Goal: Complete application form: Complete application form

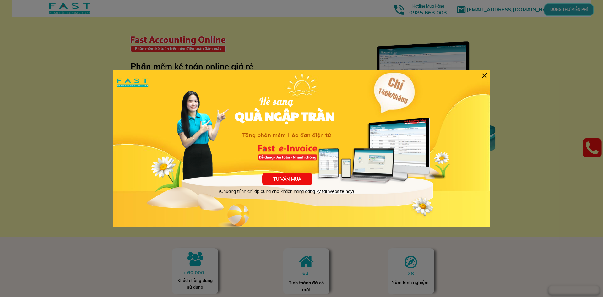
click at [290, 177] on p "TƯ VẤN MUA" at bounding box center [287, 179] width 50 height 13
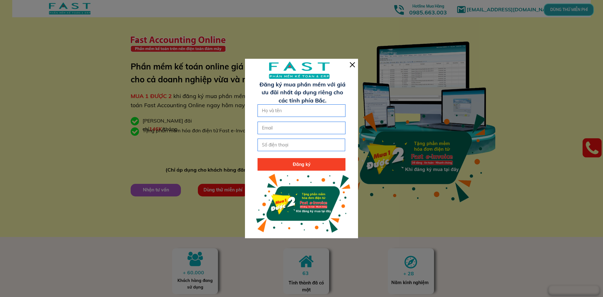
click at [300, 114] on input "text" at bounding box center [301, 111] width 82 height 12
type input "[PERSON_NAME]"
type input "0388407689"
type input "[EMAIL_ADDRESS][DOMAIN_NAME]"
drag, startPoint x: 321, startPoint y: 132, endPoint x: 252, endPoint y: 132, distance: 69.7
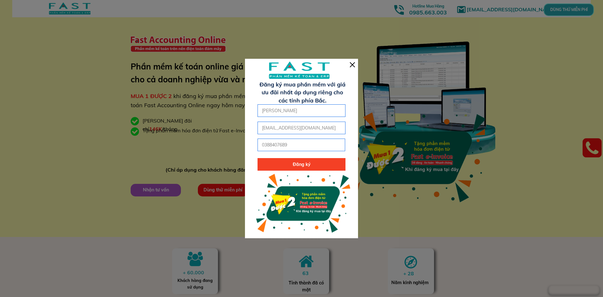
click at [252, 132] on div "Đăng ký [PERSON_NAME] 0388407689 [EMAIL_ADDRESS][DOMAIN_NAME] Đăng ký mua phần …" at bounding box center [301, 148] width 113 height 179
drag, startPoint x: 330, startPoint y: 144, endPoint x: 248, endPoint y: 138, distance: 81.9
click at [248, 138] on div "Đăng ký [PERSON_NAME] 0388407689 Đăng ký mua phần mềm với giá ưu đãi nhất áp dụ…" at bounding box center [301, 148] width 113 height 179
type input "0986981982"
click at [281, 169] on p "Đăng ký" at bounding box center [302, 164] width 88 height 13
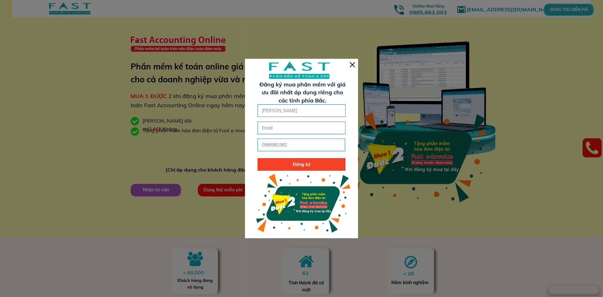
click at [282, 165] on p "Đăng ký" at bounding box center [302, 164] width 88 height 13
click at [352, 65] on div at bounding box center [352, 64] width 5 height 5
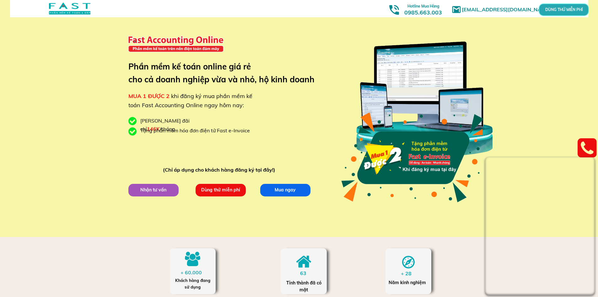
click at [446, 244] on div "+ 60.000 Khách hàng đang sử dụng 63 + 28 Tỉnh thành đã có mặt Năm kinh nghiệm" at bounding box center [300, 272] width 302 height 71
